Goal: Task Accomplishment & Management: Complete application form

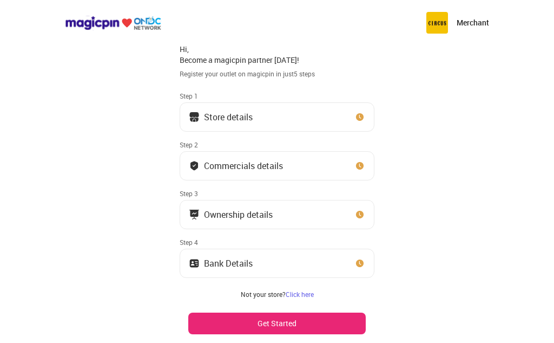
click at [357, 115] on img at bounding box center [360, 117] width 11 height 11
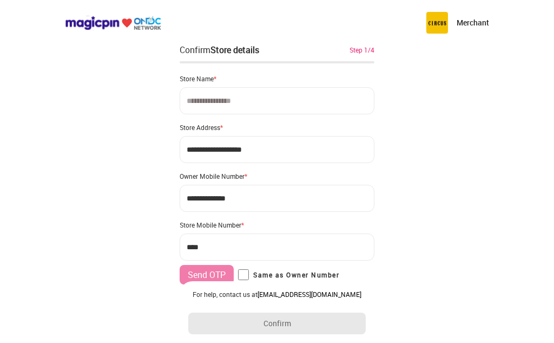
click at [270, 102] on input at bounding box center [277, 100] width 195 height 27
click at [243, 98] on input at bounding box center [277, 100] width 195 height 27
type input "**********"
click at [285, 149] on input "**********" at bounding box center [277, 149] width 195 height 27
click at [286, 148] on input "**********" at bounding box center [277, 149] width 195 height 27
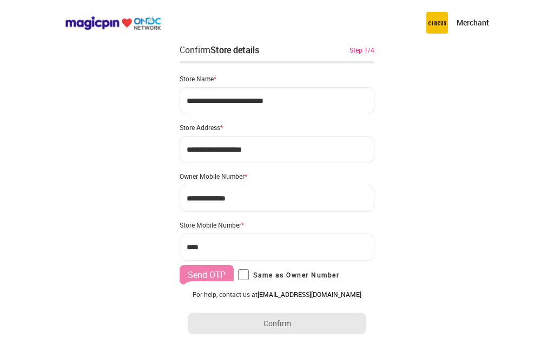
type input "**********"
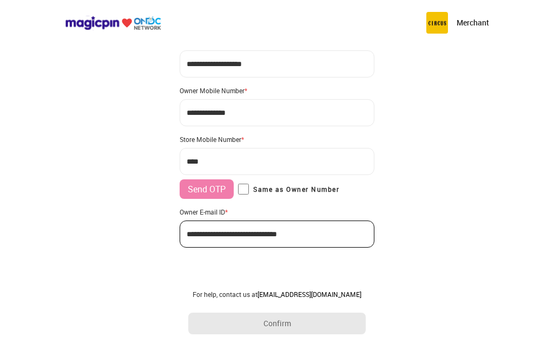
scroll to position [88, 0]
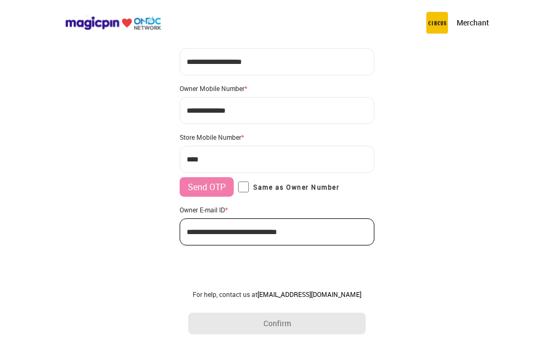
click at [241, 158] on input "***" at bounding box center [277, 159] width 195 height 27
type input "**********"
click at [216, 186] on button "Send OTP" at bounding box center [207, 186] width 54 height 19
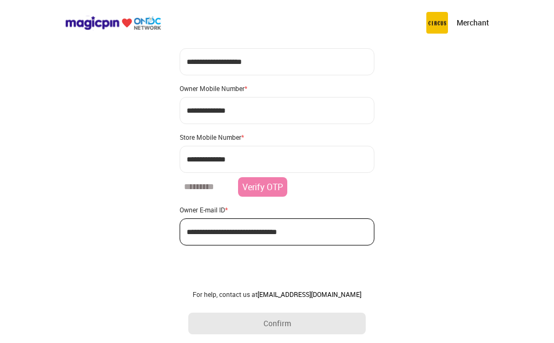
click at [212, 188] on input "number" at bounding box center [207, 186] width 54 height 19
type input "******"
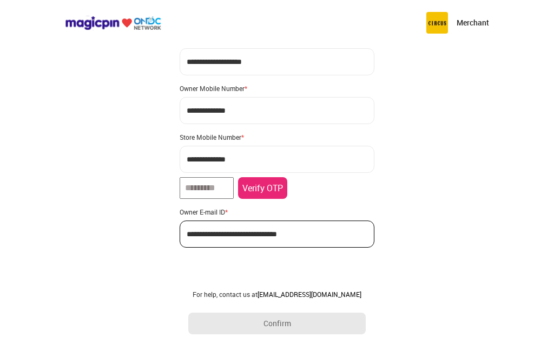
click at [274, 185] on button "Verify OTP" at bounding box center [262, 188] width 49 height 22
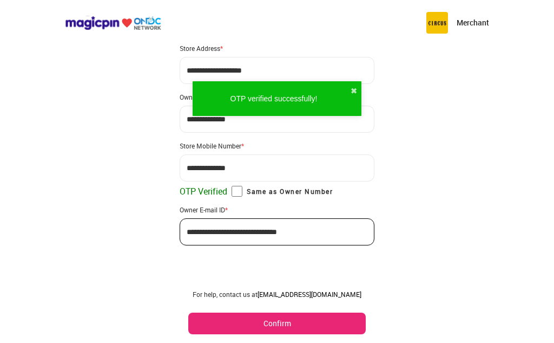
click at [292, 321] on button "Confirm" at bounding box center [277, 323] width 178 height 22
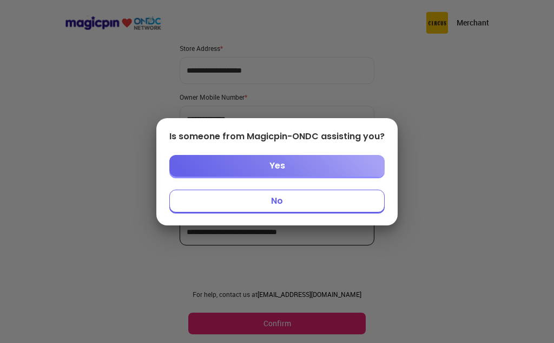
click at [318, 168] on button "Yes" at bounding box center [276, 166] width 215 height 22
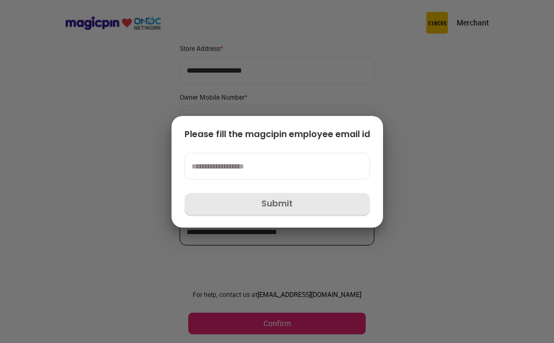
click at [461, 181] on div at bounding box center [277, 171] width 554 height 343
click at [303, 164] on input at bounding box center [278, 166] width 186 height 27
click at [278, 167] on input at bounding box center [278, 166] width 186 height 27
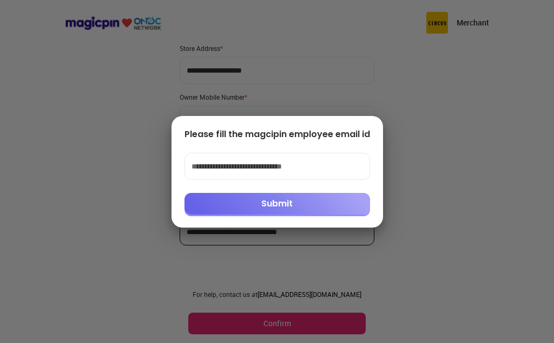
click at [440, 176] on div at bounding box center [277, 171] width 554 height 343
click at [331, 204] on button "Submit" at bounding box center [278, 204] width 186 height 22
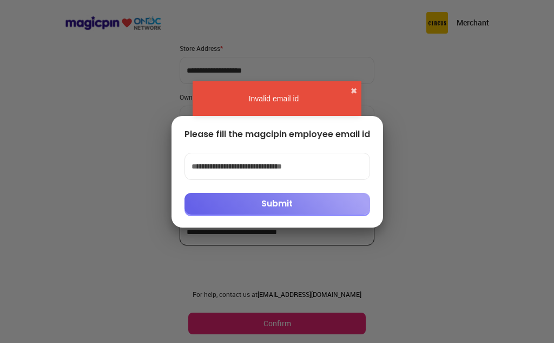
click at [342, 205] on button "Submit" at bounding box center [278, 204] width 186 height 22
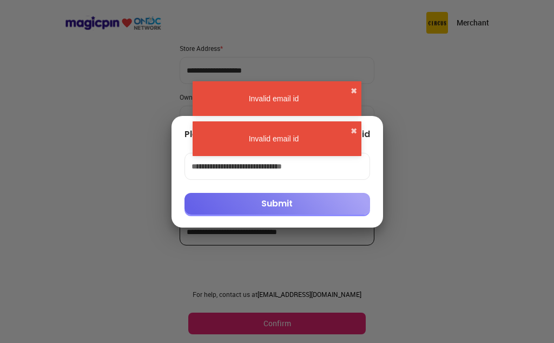
click at [338, 166] on input "**********" at bounding box center [278, 166] width 186 height 27
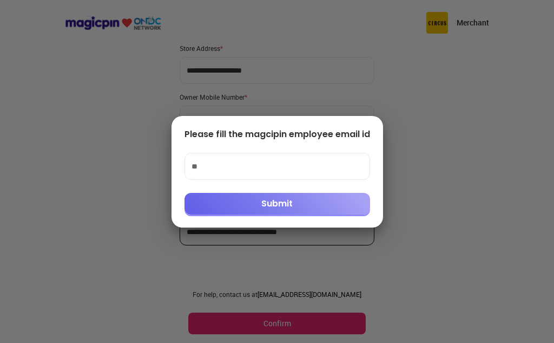
type input "*"
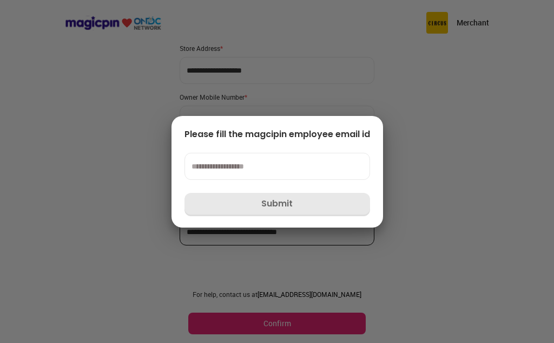
click at [363, 153] on input at bounding box center [278, 166] width 186 height 27
click at [374, 119] on div "Please fill the magcipin employee email id Submit" at bounding box center [278, 172] width 212 height 112
click at [456, 154] on div at bounding box center [277, 171] width 554 height 343
click at [477, 214] on div at bounding box center [277, 171] width 554 height 343
click at [344, 270] on div at bounding box center [277, 171] width 554 height 343
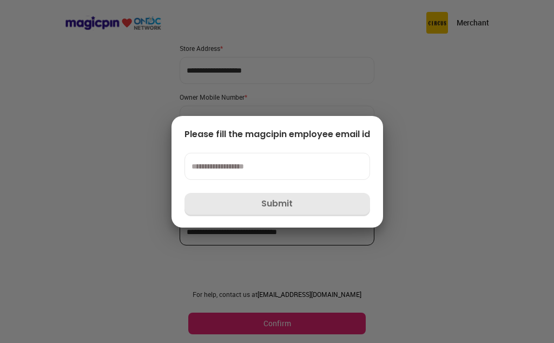
click at [371, 125] on div "Please fill the magcipin employee email id Submit" at bounding box center [278, 172] width 212 height 112
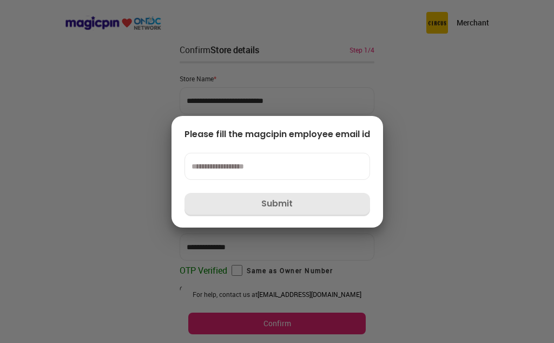
click at [83, 209] on div at bounding box center [277, 171] width 554 height 343
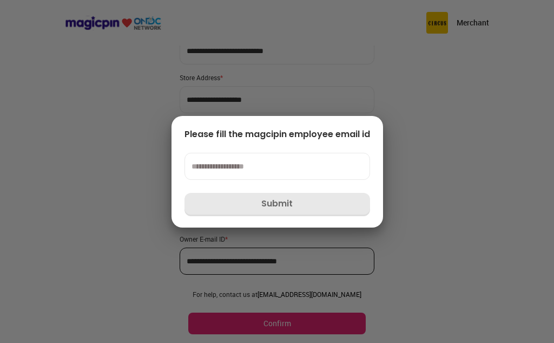
scroll to position [79, 0]
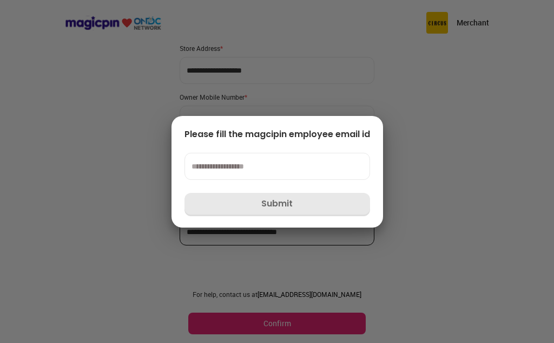
click at [344, 116] on div "Please fill the magcipin employee email id Submit" at bounding box center [278, 172] width 212 height 112
click at [465, 161] on div at bounding box center [277, 171] width 554 height 343
click at [383, 126] on div at bounding box center [277, 171] width 554 height 343
click at [509, 184] on div at bounding box center [277, 171] width 554 height 343
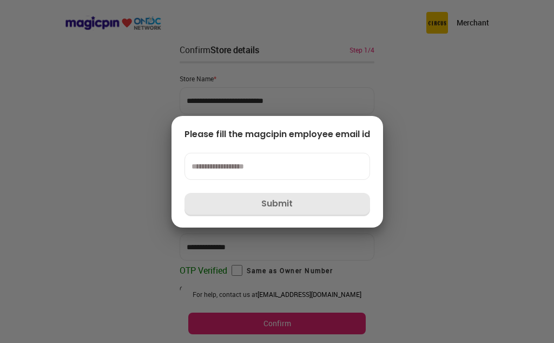
click at [486, 259] on div at bounding box center [277, 171] width 554 height 343
click at [489, 218] on div at bounding box center [277, 171] width 554 height 343
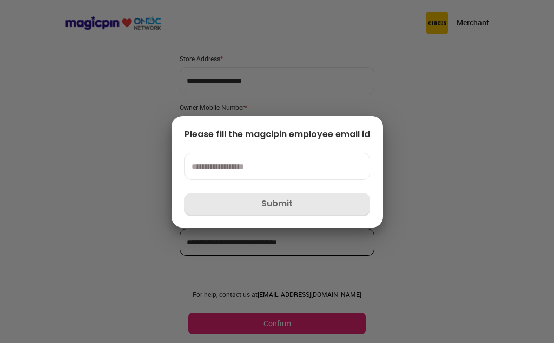
scroll to position [79, 0]
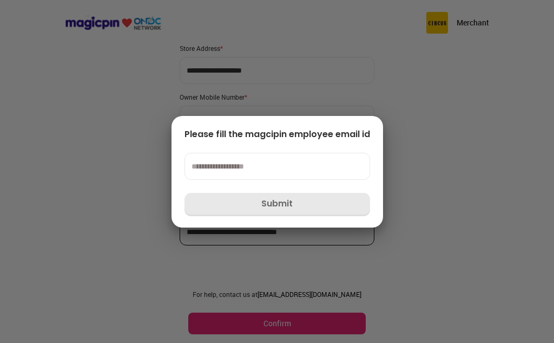
click at [481, 21] on div at bounding box center [277, 171] width 554 height 343
click at [387, 121] on div at bounding box center [277, 171] width 554 height 343
click at [331, 163] on input at bounding box center [278, 166] width 186 height 27
click at [271, 87] on div at bounding box center [277, 171] width 554 height 343
click at [468, 234] on div at bounding box center [277, 171] width 554 height 343
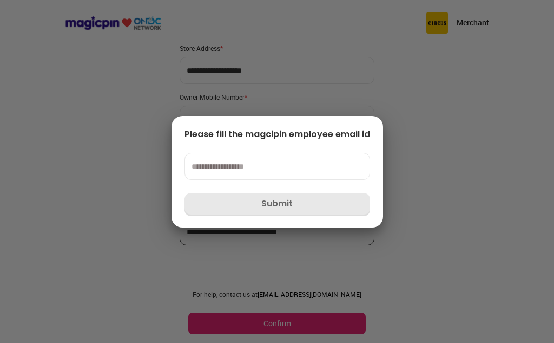
click at [455, 245] on div at bounding box center [277, 171] width 554 height 343
click at [375, 112] on div at bounding box center [277, 171] width 554 height 343
click at [439, 108] on div at bounding box center [277, 171] width 554 height 343
click at [363, 123] on div "Please fill the magcipin employee email id Submit" at bounding box center [278, 172] width 212 height 112
click at [333, 164] on input at bounding box center [278, 166] width 186 height 27
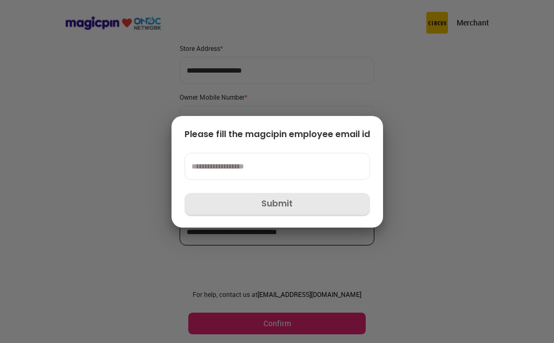
click at [476, 156] on div at bounding box center [277, 171] width 554 height 343
click at [343, 74] on div at bounding box center [277, 171] width 554 height 343
click at [333, 306] on div at bounding box center [277, 171] width 554 height 343
click at [483, 229] on div at bounding box center [277, 171] width 554 height 343
click at [315, 167] on input at bounding box center [278, 166] width 186 height 27
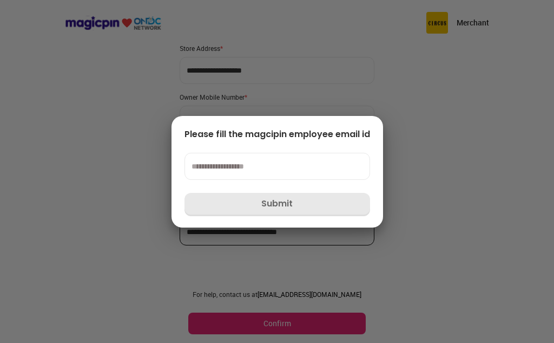
click at [363, 130] on div "Please fill the magcipin employee email id" at bounding box center [278, 134] width 186 height 11
click at [399, 83] on div at bounding box center [277, 171] width 554 height 343
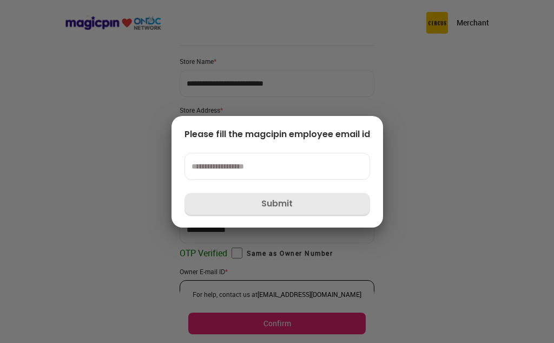
scroll to position [0, 0]
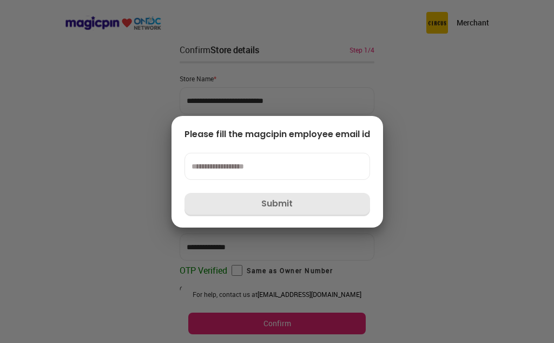
click at [271, 76] on div at bounding box center [277, 171] width 554 height 343
click at [298, 95] on div at bounding box center [277, 171] width 554 height 343
click at [303, 106] on div at bounding box center [277, 171] width 554 height 343
click at [237, 264] on div at bounding box center [277, 171] width 554 height 343
click at [362, 55] on div at bounding box center [277, 171] width 554 height 343
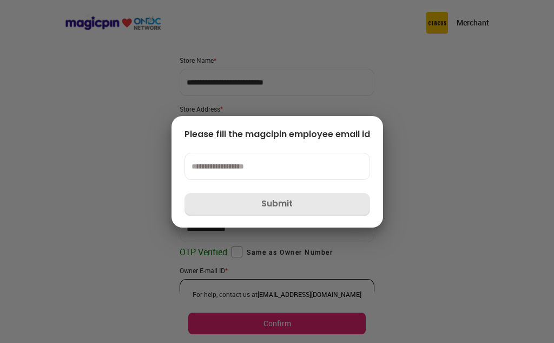
scroll to position [79, 0]
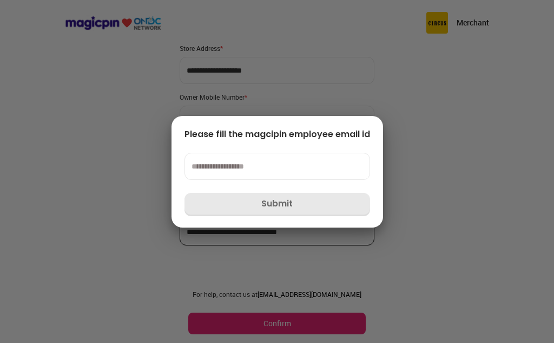
click at [299, 320] on div at bounding box center [277, 171] width 554 height 343
click at [287, 334] on div at bounding box center [277, 171] width 554 height 343
click at [306, 168] on input at bounding box center [278, 166] width 186 height 27
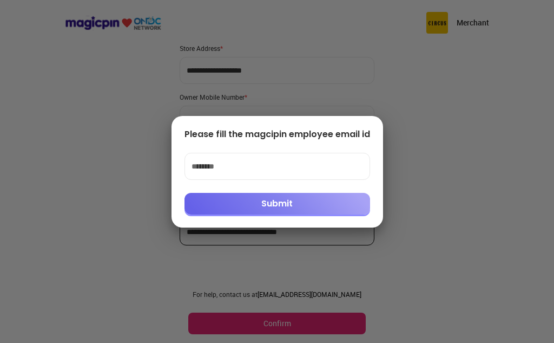
click at [475, 160] on div at bounding box center [277, 171] width 554 height 343
click at [271, 167] on input "********" at bounding box center [278, 166] width 186 height 27
type input "**********"
click at [333, 200] on button "Submit" at bounding box center [278, 204] width 186 height 22
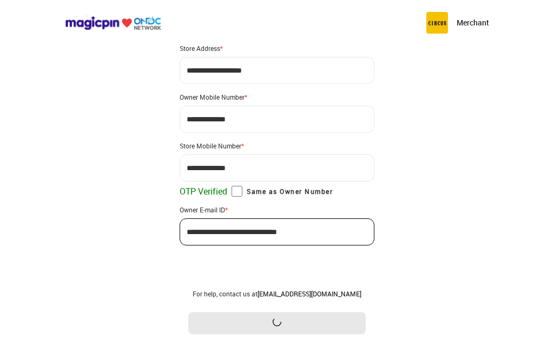
scroll to position [0, 0]
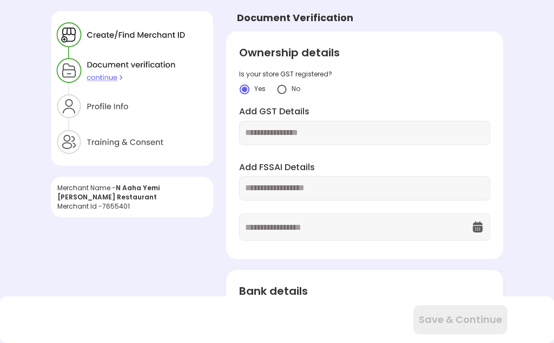
click at [331, 127] on input "text" at bounding box center [364, 133] width 239 height 12
click at [330, 135] on input "text" at bounding box center [364, 133] width 239 height 12
click at [303, 133] on input "text" at bounding box center [364, 133] width 239 height 12
type input "**********"
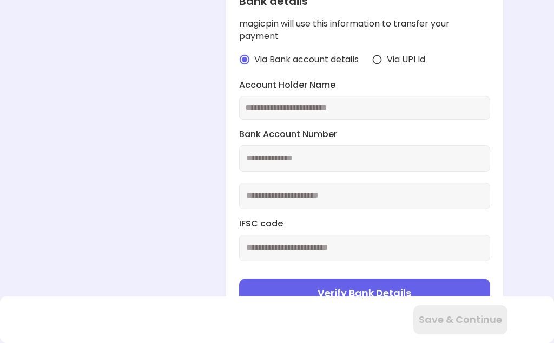
scroll to position [272, 0]
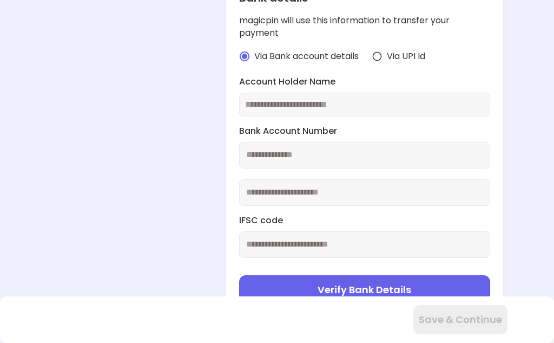
click at [374, 106] on input "text" at bounding box center [364, 105] width 239 height 12
click at [378, 60] on img at bounding box center [377, 56] width 11 height 11
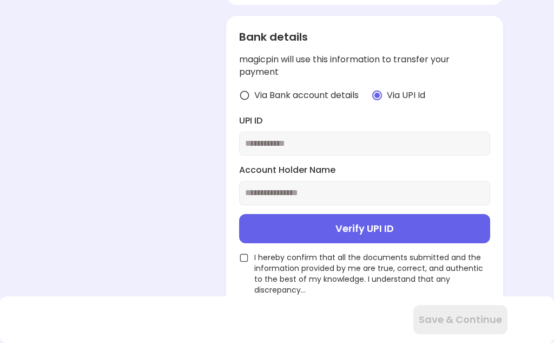
click at [352, 145] on input "text" at bounding box center [364, 144] width 239 height 12
type input "**********"
click at [396, 192] on input "text" at bounding box center [364, 193] width 239 height 12
click at [359, 190] on input "text" at bounding box center [364, 193] width 239 height 12
type input "**********"
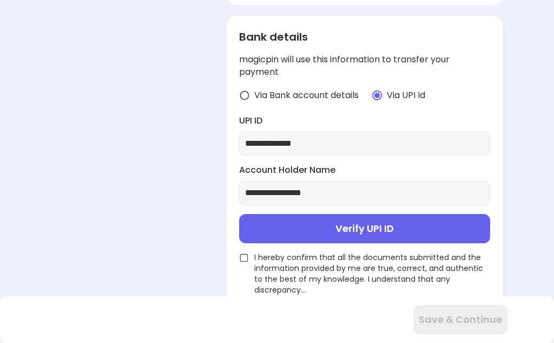
click at [539, 183] on div "**********" at bounding box center [277, 55] width 554 height 576
click at [363, 228] on button "Verify UPI ID" at bounding box center [364, 228] width 251 height 29
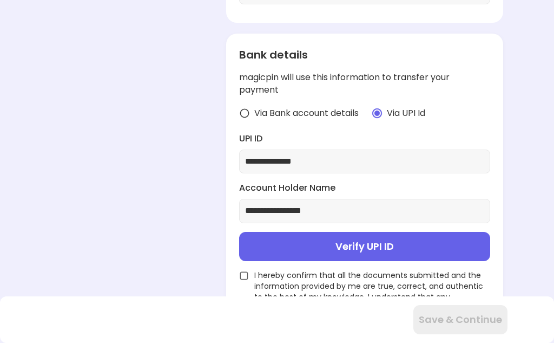
scroll to position [254, 0]
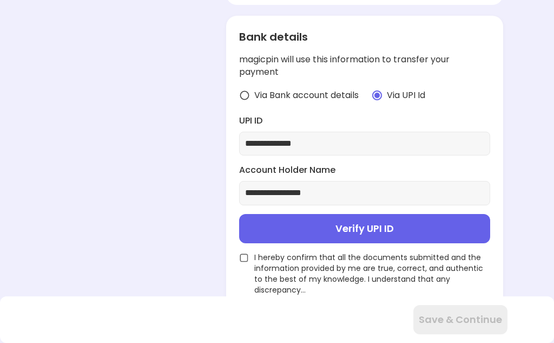
click at [244, 258] on img at bounding box center [244, 258] width 10 height 10
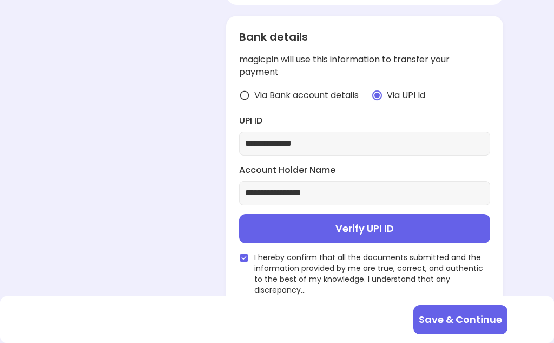
click at [469, 319] on button "Save & Continue" at bounding box center [461, 319] width 94 height 29
click at [431, 226] on button "Verify UPI ID" at bounding box center [364, 228] width 251 height 29
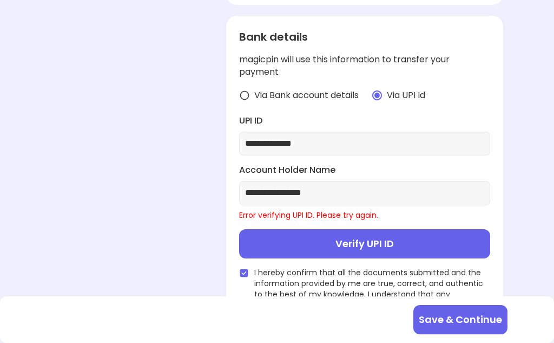
click at [350, 142] on input "**********" at bounding box center [364, 144] width 239 height 12
click at [366, 145] on input "**********" at bounding box center [364, 144] width 239 height 12
type input "*"
click at [242, 101] on img at bounding box center [244, 95] width 11 height 11
type input "**********"
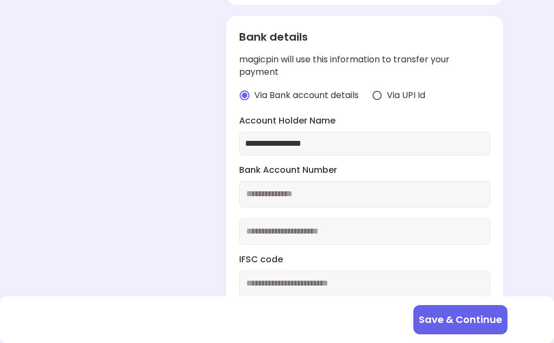
click at [334, 193] on input "number" at bounding box center [364, 194] width 251 height 27
click at [358, 197] on input "number" at bounding box center [364, 194] width 251 height 27
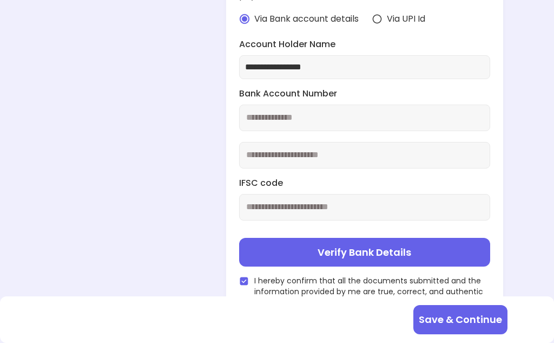
scroll to position [338, 0]
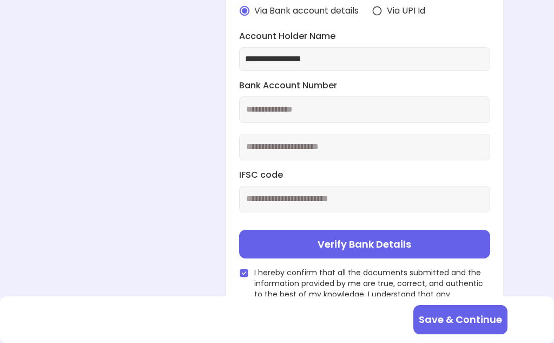
type input "**********"
click at [360, 149] on input "number" at bounding box center [364, 147] width 251 height 27
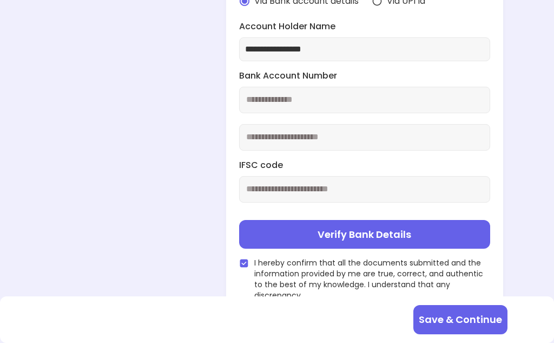
scroll to position [354, 0]
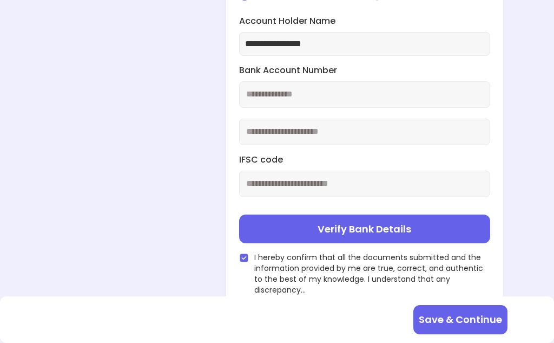
type input "**********"
click at [342, 186] on input "text" at bounding box center [364, 184] width 251 height 27
type input "**********"
click at [430, 228] on button "Verify Bank Details" at bounding box center [364, 228] width 251 height 29
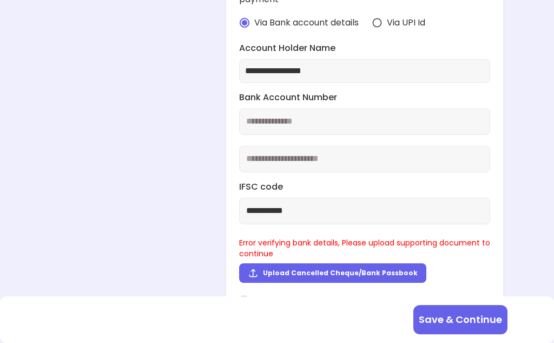
scroll to position [369, 0]
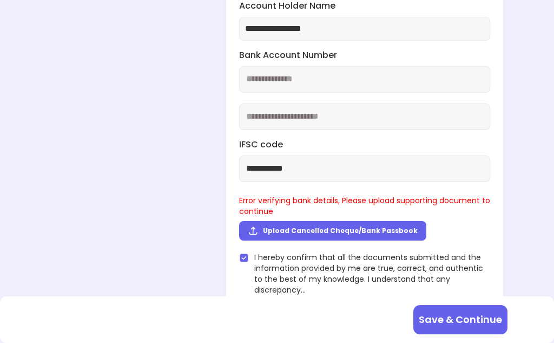
click at [473, 315] on button "Save & Continue" at bounding box center [461, 319] width 94 height 29
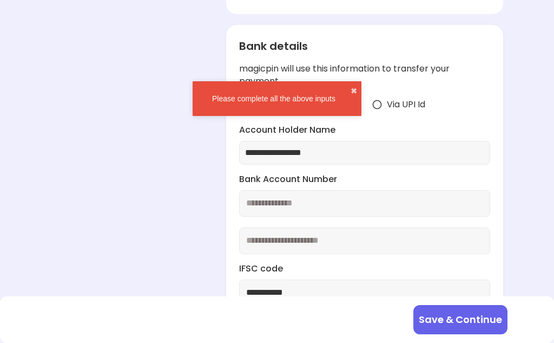
scroll to position [244, 0]
click at [357, 93] on button "✖" at bounding box center [354, 91] width 6 height 11
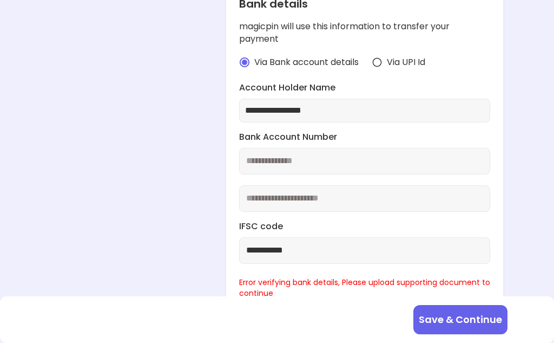
scroll to position [285, 0]
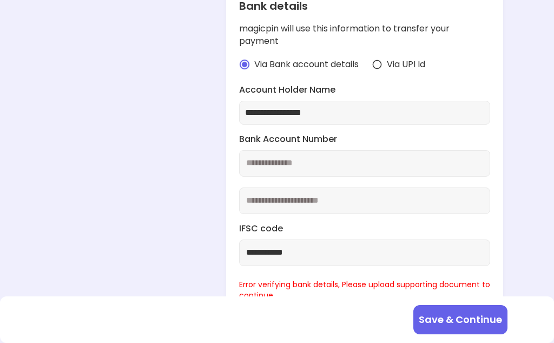
click at [377, 67] on img at bounding box center [377, 64] width 11 height 11
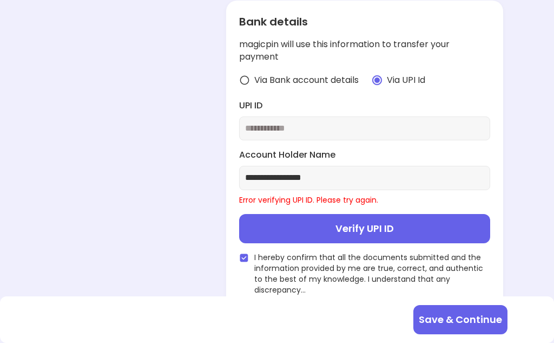
click at [356, 123] on input "text" at bounding box center [364, 128] width 239 height 12
type input "**********"
click at [520, 159] on div "**********" at bounding box center [277, 37] width 554 height 612
click at [420, 230] on button "Verify UPI ID" at bounding box center [364, 228] width 251 height 29
click at [418, 225] on button "Verify UPI ID" at bounding box center [364, 228] width 251 height 29
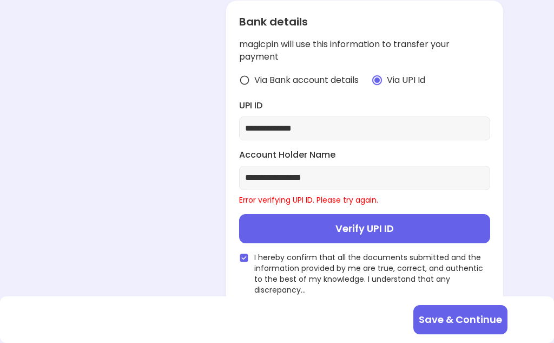
click at [431, 228] on button "Verify UPI ID" at bounding box center [364, 228] width 251 height 29
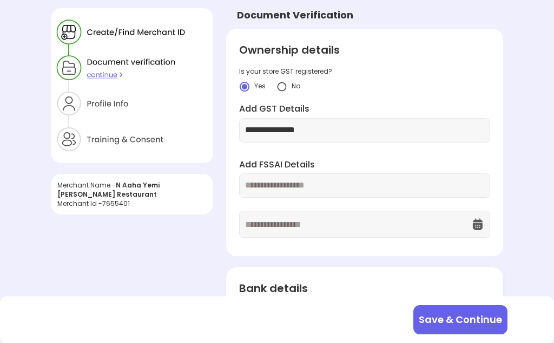
scroll to position [0, 0]
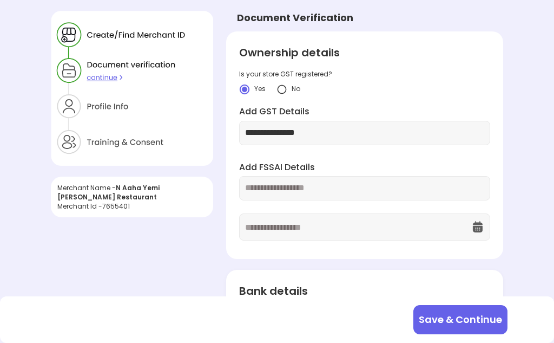
click at [108, 82] on img at bounding box center [132, 88] width 162 height 155
click at [101, 80] on img at bounding box center [132, 88] width 162 height 155
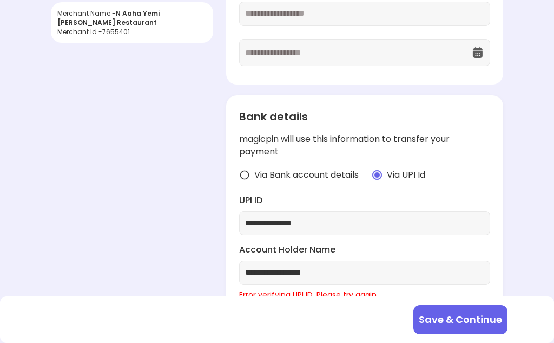
scroll to position [269, 0]
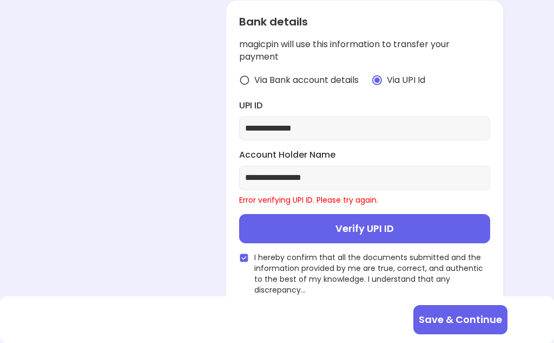
click at [346, 180] on input "**********" at bounding box center [364, 178] width 239 height 12
type input "*"
type input "**********"
click at [515, 161] on div "**********" at bounding box center [277, 37] width 554 height 612
click at [396, 228] on button "Verify UPI ID" at bounding box center [364, 228] width 251 height 29
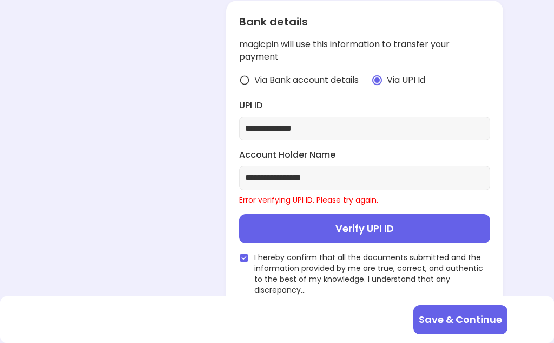
click at [464, 317] on button "Save & Continue" at bounding box center [461, 319] width 94 height 29
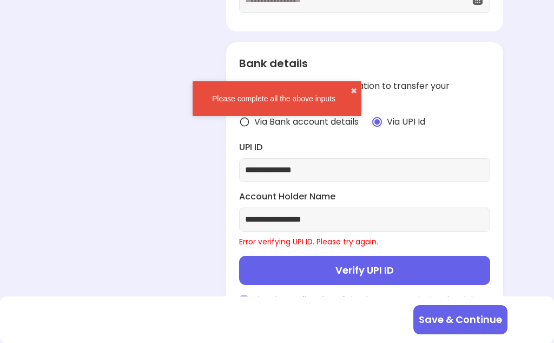
scroll to position [243, 0]
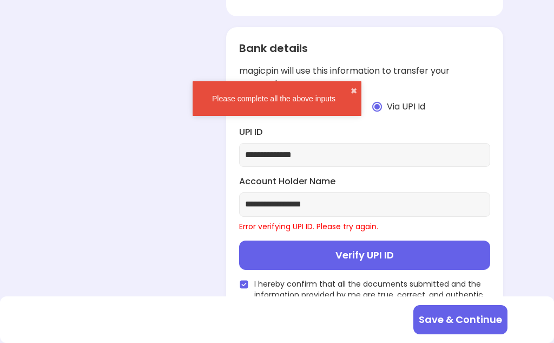
click at [342, 226] on div "Error verifying UPI ID. Please try again." at bounding box center [364, 226] width 251 height 11
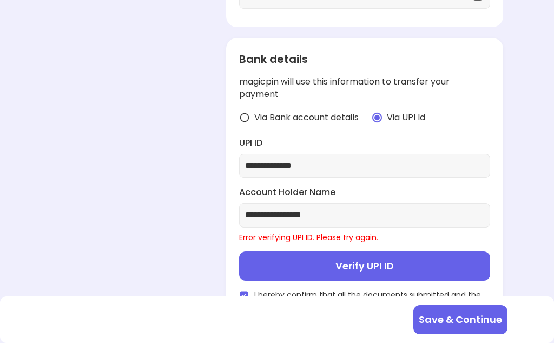
scroll to position [232, 0]
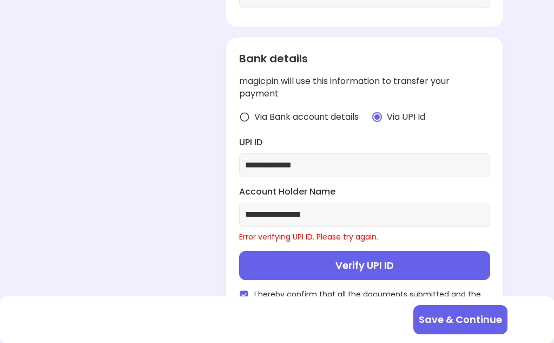
click at [532, 113] on div "**********" at bounding box center [277, 74] width 554 height 612
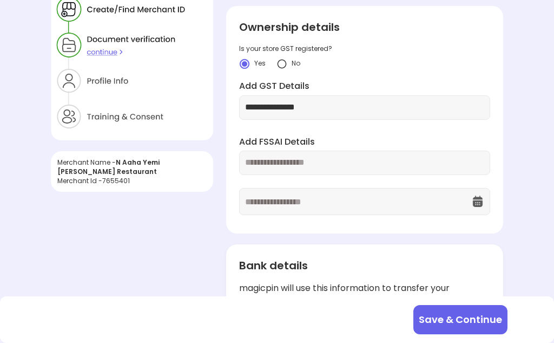
scroll to position [0, 0]
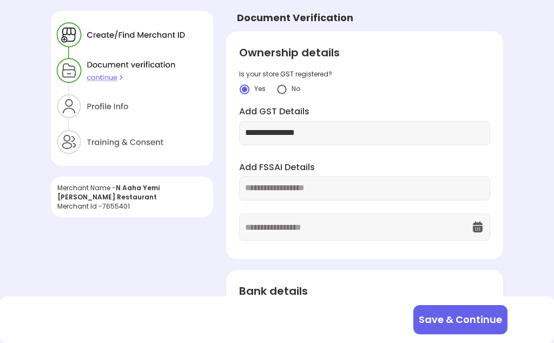
click at [265, 191] on input "text" at bounding box center [364, 188] width 239 height 12
click at [128, 204] on div "Merchant Id - 7655401" at bounding box center [131, 205] width 149 height 9
